Goal: Transaction & Acquisition: Subscribe to service/newsletter

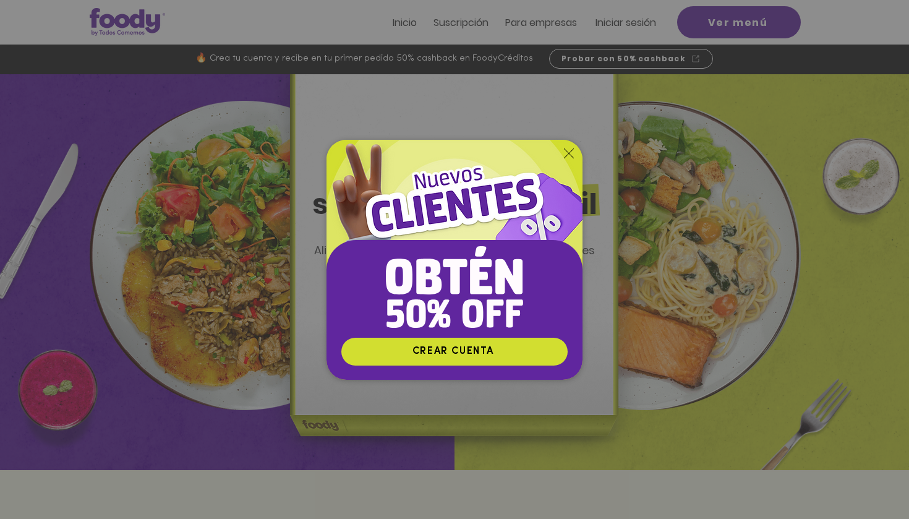
click at [631, 24] on div "Nuevos suscriptores 50% off" at bounding box center [454, 259] width 909 height 519
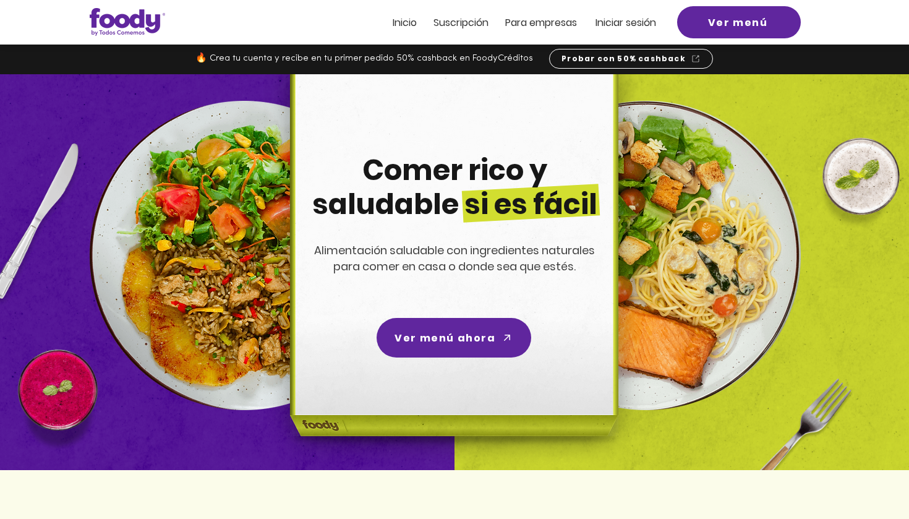
click at [631, 24] on span "Iniciar sesión" at bounding box center [625, 22] width 61 height 14
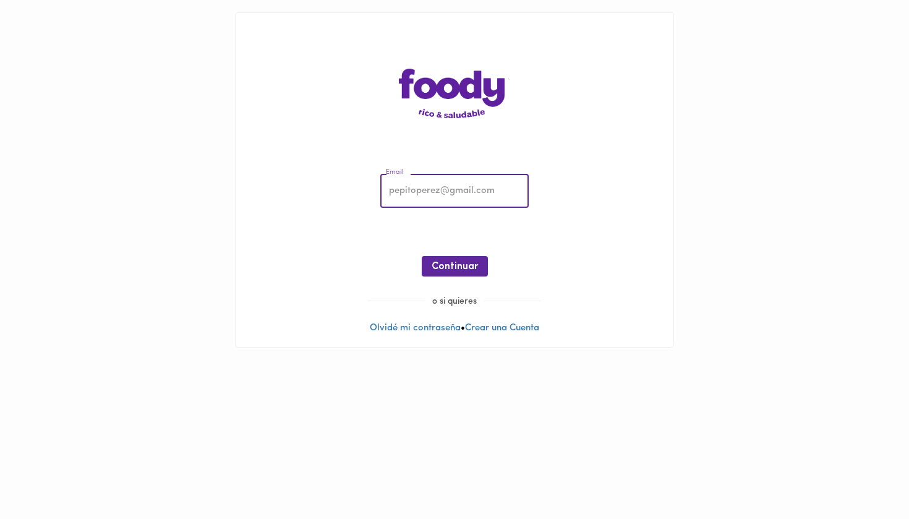
type input "segamaya@gmail.com"
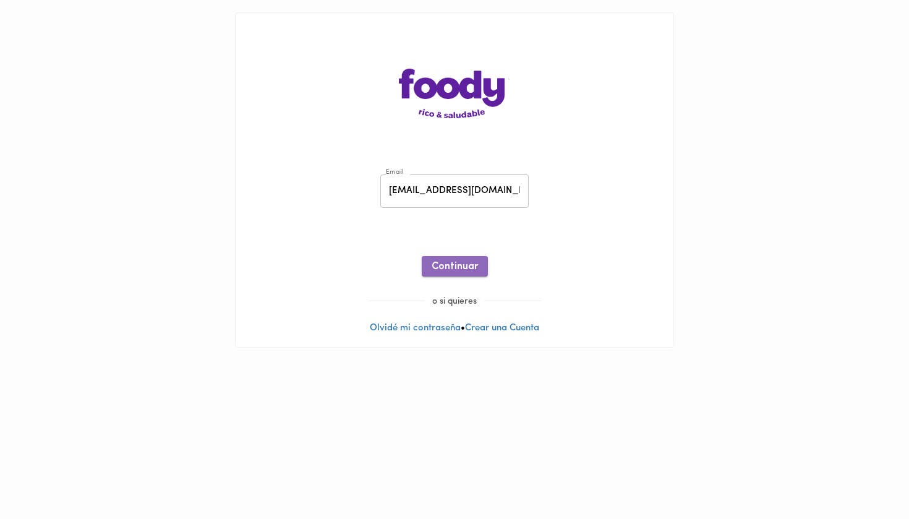
click at [459, 262] on span "Continuar" at bounding box center [455, 267] width 46 height 12
click at [468, 269] on span "Ingresar" at bounding box center [454, 267] width 39 height 12
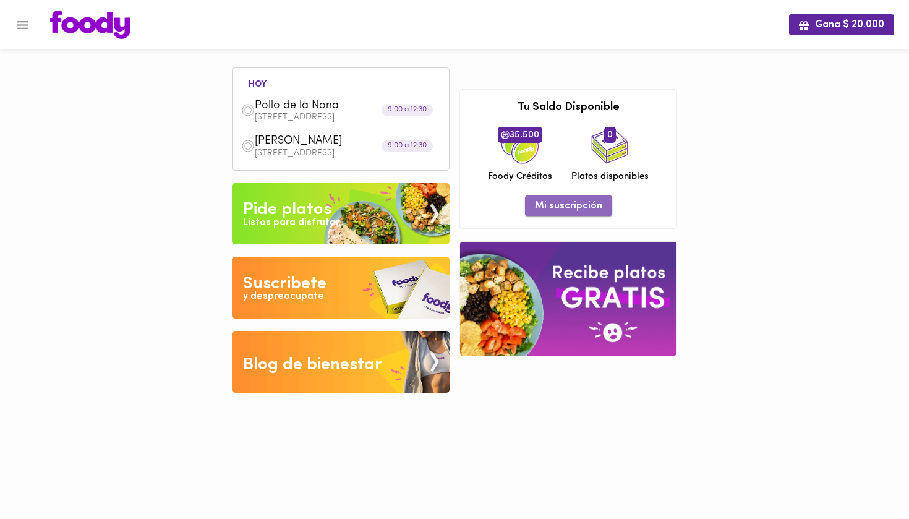
click at [574, 206] on span "Mi suscripción" at bounding box center [568, 206] width 67 height 12
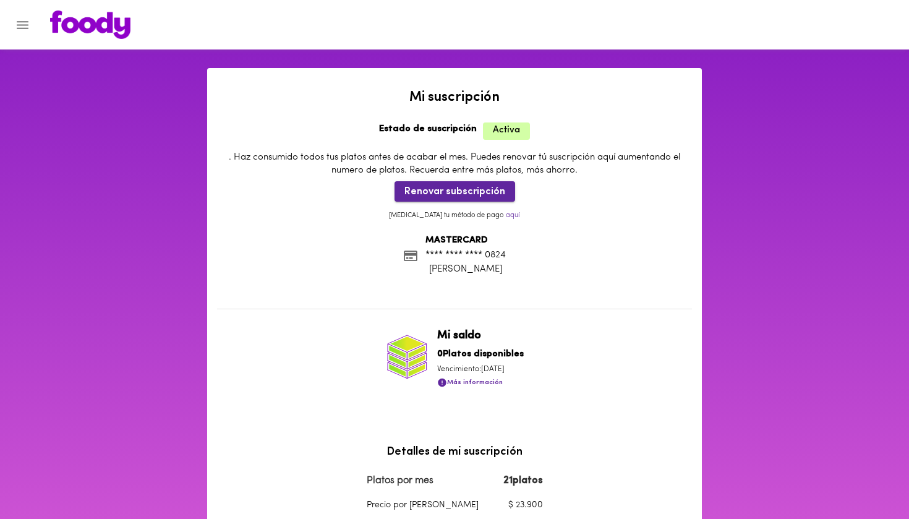
click at [488, 190] on span "Renovar subscripción" at bounding box center [454, 192] width 101 height 12
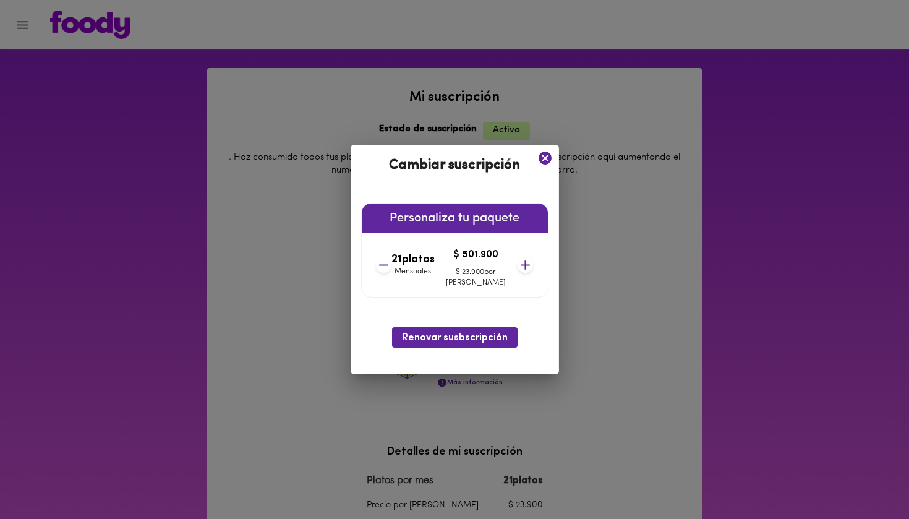
click at [391, 268] on icon at bounding box center [383, 264] width 15 height 15
click at [390, 268] on icon at bounding box center [382, 264] width 15 height 15
click at [391, 268] on icon at bounding box center [383, 264] width 15 height 15
click at [391, 268] on icon at bounding box center [382, 264] width 15 height 15
click at [391, 268] on icon at bounding box center [383, 264] width 15 height 15
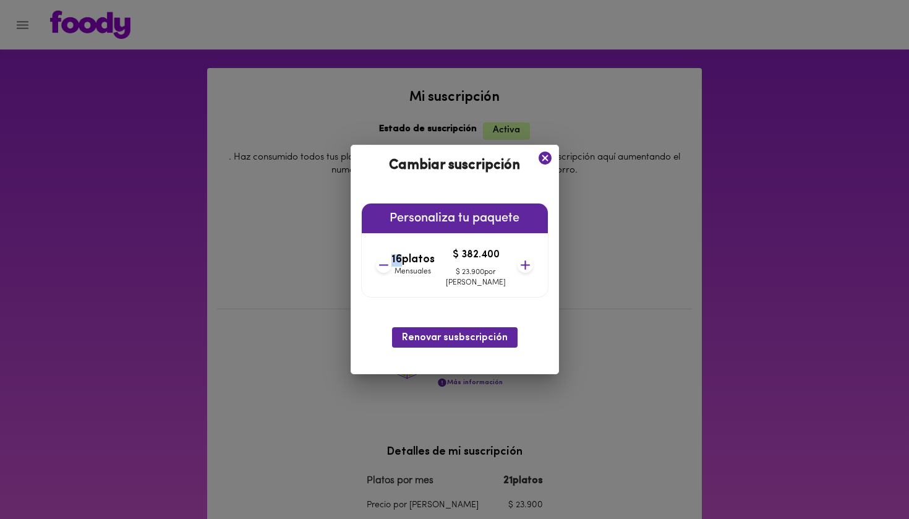
click at [391, 268] on icon at bounding box center [383, 264] width 15 height 15
click at [391, 268] on icon at bounding box center [382, 264] width 15 height 15
click at [391, 268] on icon at bounding box center [383, 264] width 15 height 15
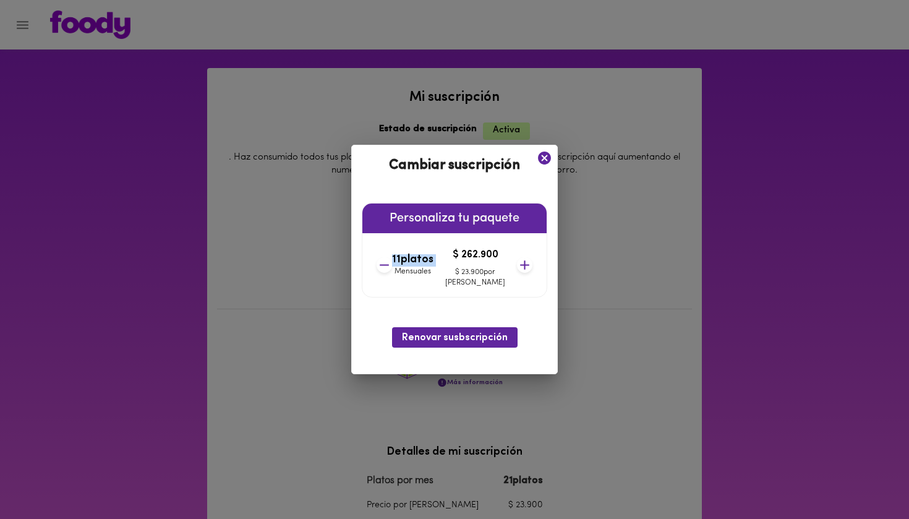
click at [392, 268] on icon at bounding box center [384, 264] width 15 height 15
click at [391, 268] on icon at bounding box center [382, 264] width 15 height 15
click at [393, 268] on icon at bounding box center [385, 264] width 15 height 15
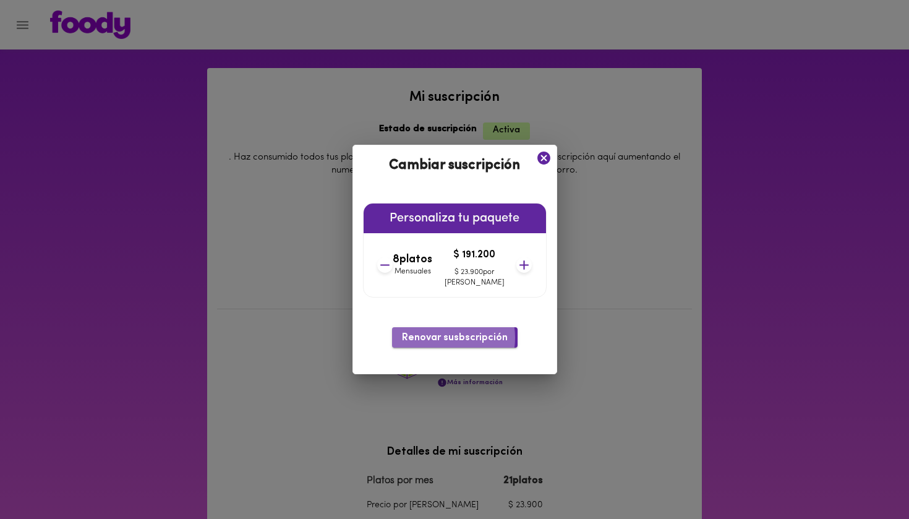
click at [440, 337] on span "Renovar susbscripción" at bounding box center [455, 338] width 106 height 12
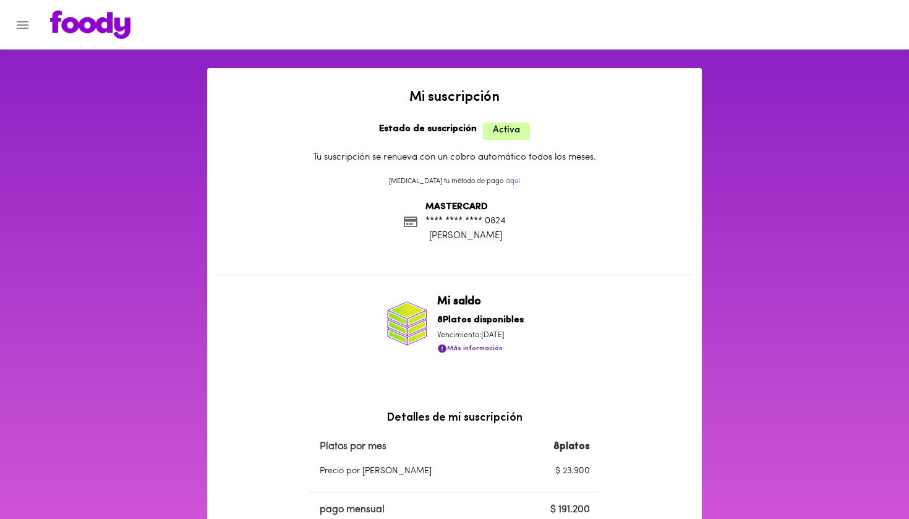
click at [70, 29] on img at bounding box center [90, 25] width 80 height 28
